Goal: Check status: Check status

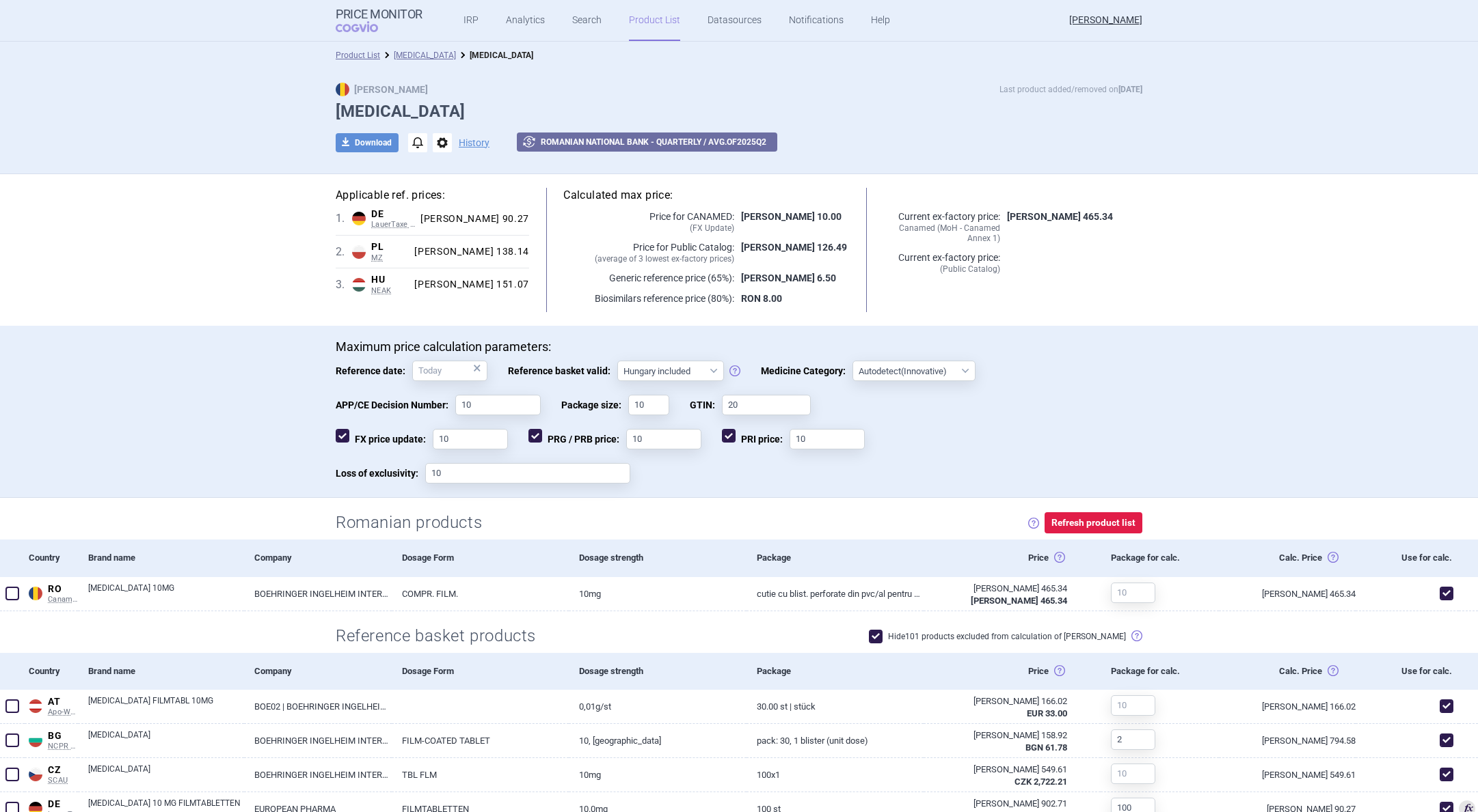
select select "hungary-included"
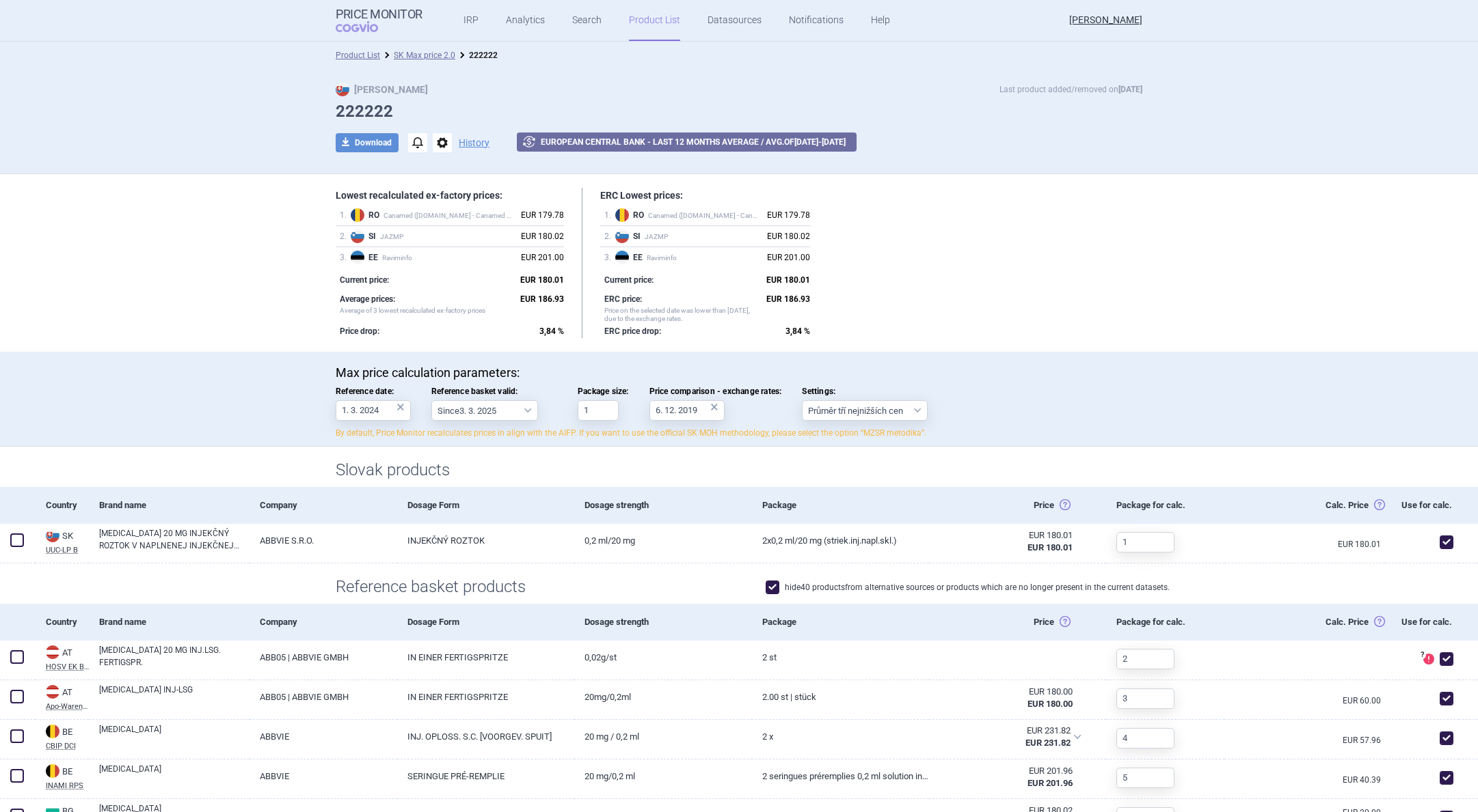
select select "[DATE]"
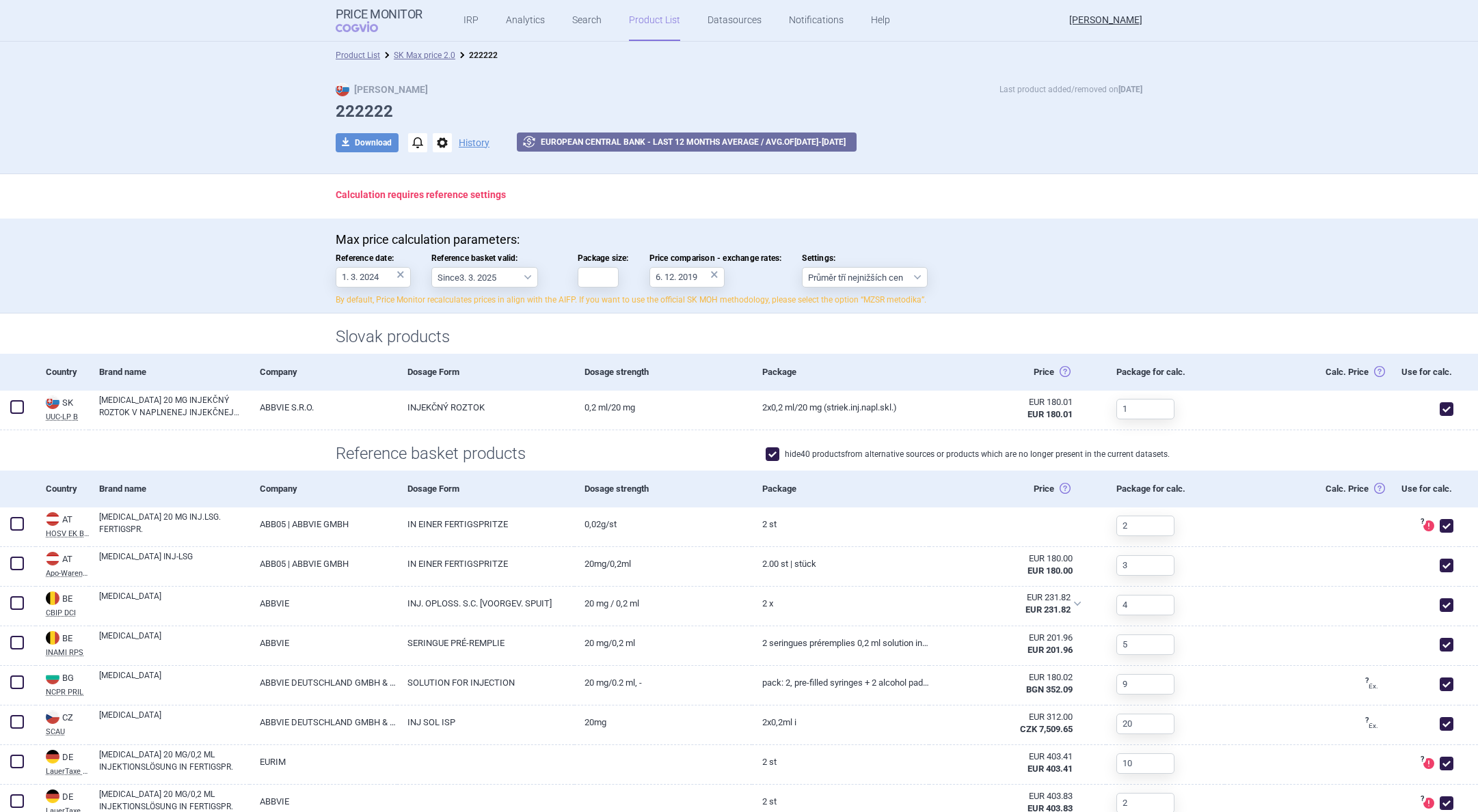
select select "2022-12-01"
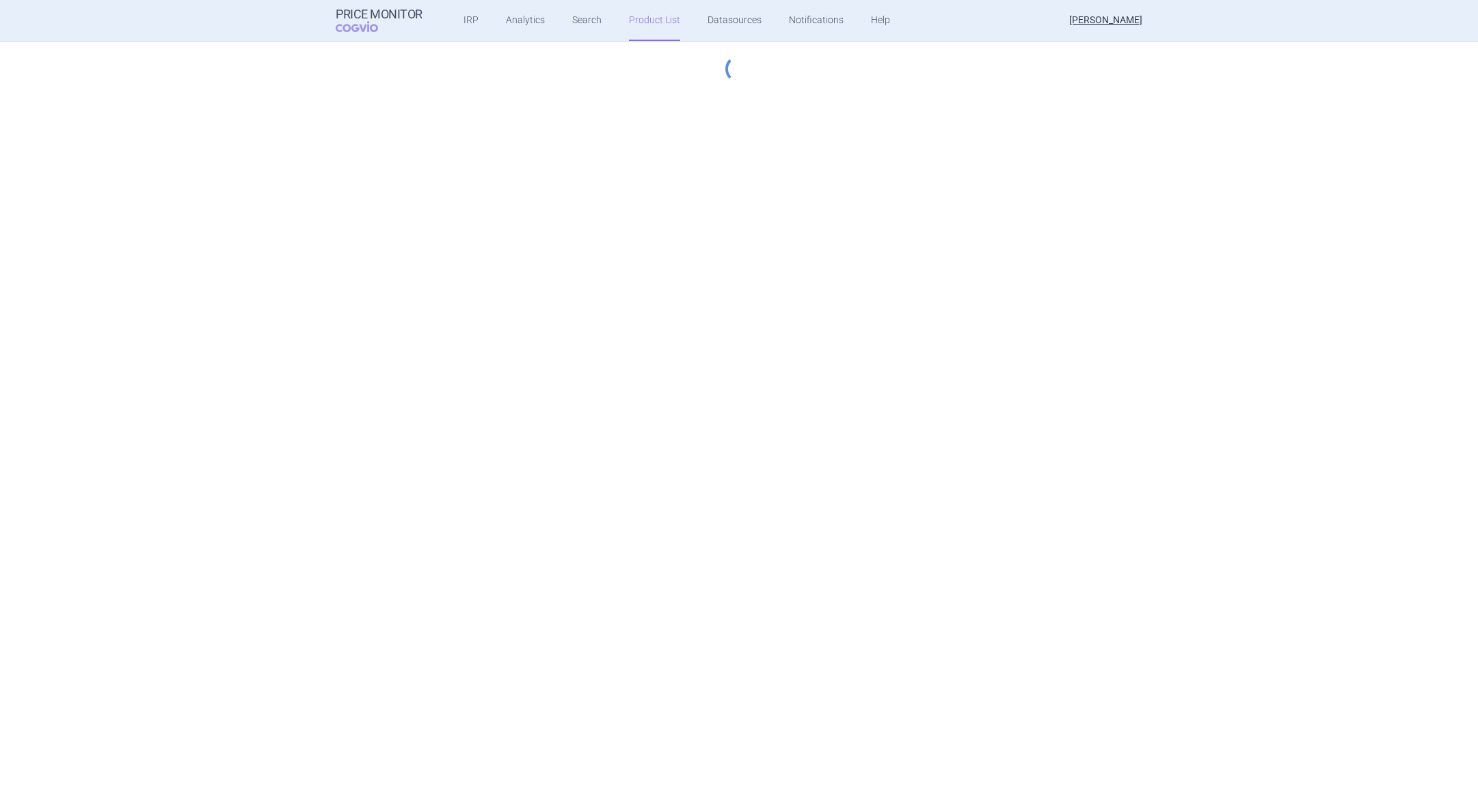
select select "[DATE]"
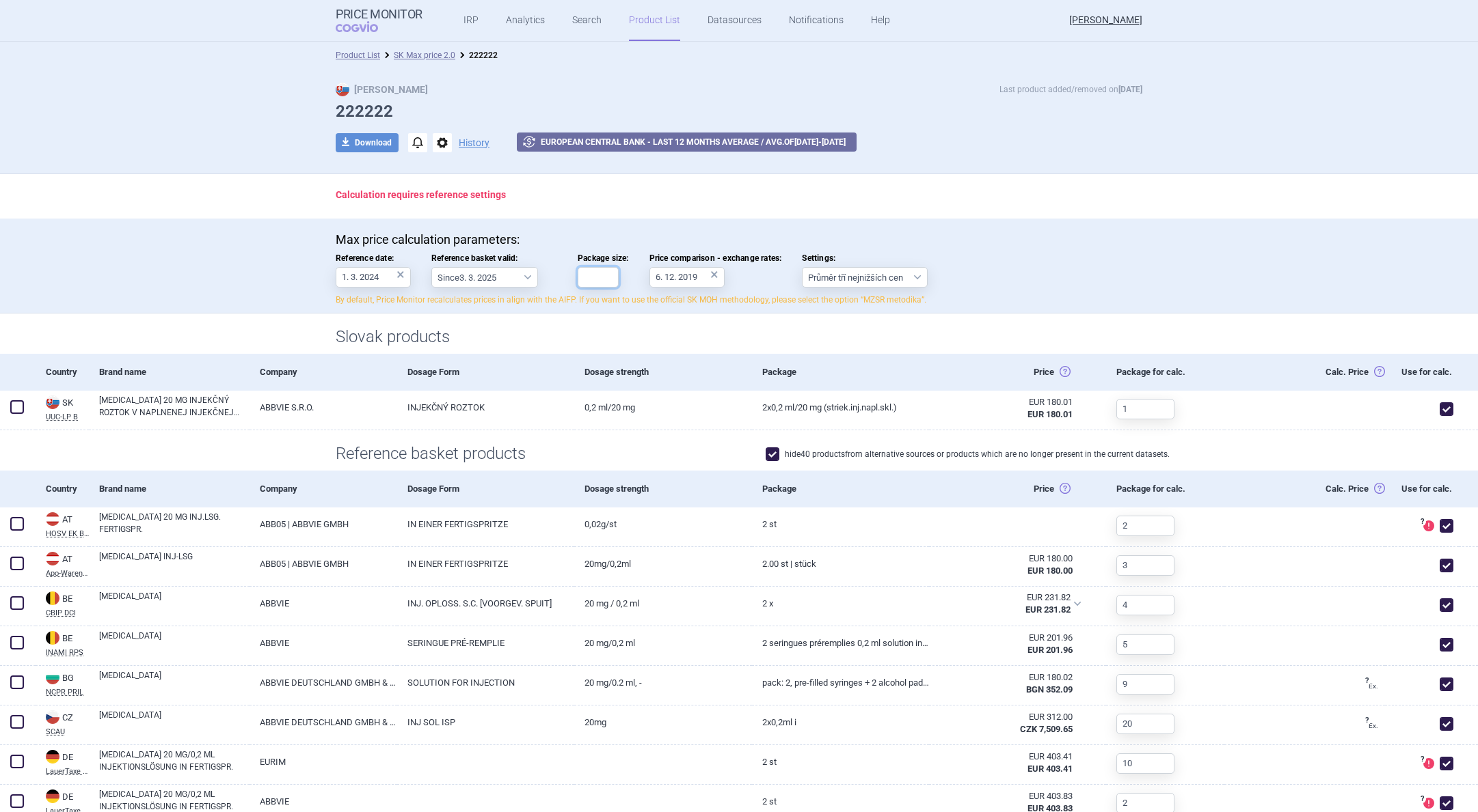
click at [599, 279] on input "Package size:" at bounding box center [598, 277] width 41 height 20
click at [657, 206] on div "Calculation requires reference settings" at bounding box center [738, 196] width 861 height 45
